Goal: Check status

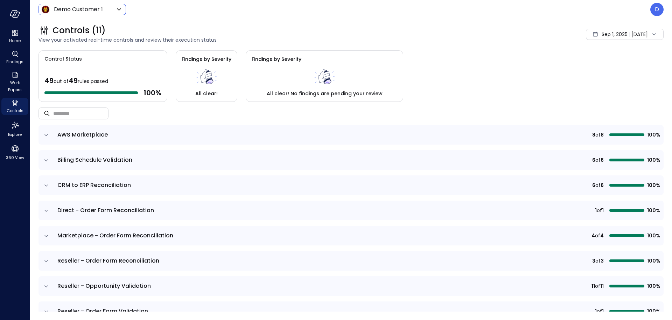
click at [84, 7] on body "Home Findings Work Papers Controls Explore 360 View Demo Customer 1 ***** ​ D C…" at bounding box center [336, 160] width 672 height 320
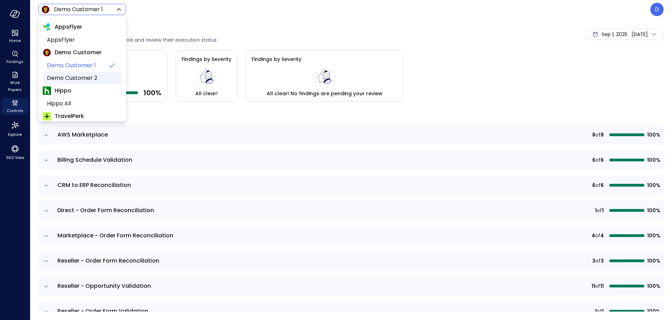
scroll to position [106, 0]
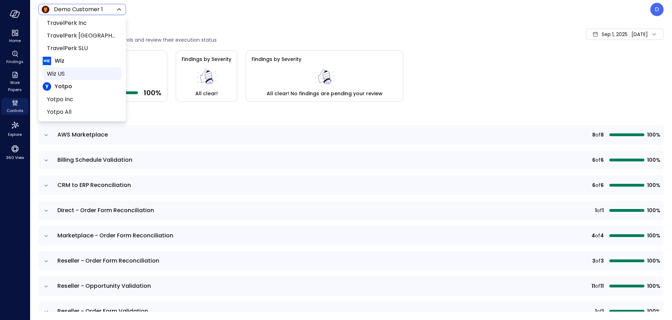
click at [68, 75] on span "Wiz US" at bounding box center [81, 74] width 69 height 8
type input "******"
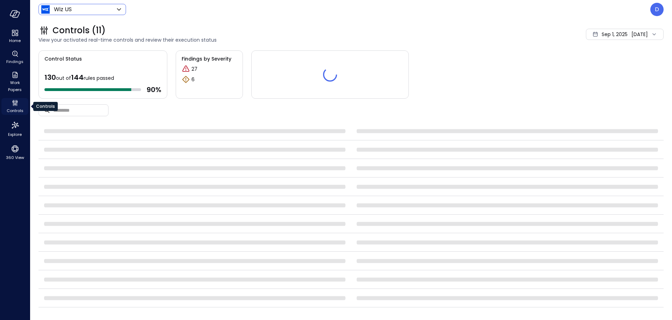
click at [14, 105] on icon "Controls" at bounding box center [15, 103] width 8 height 8
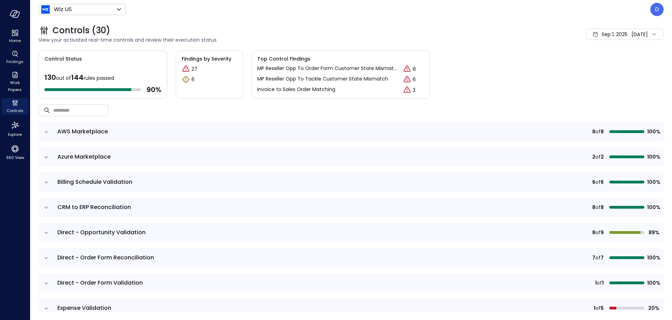
click at [46, 133] on icon "expand row" at bounding box center [46, 131] width 7 height 7
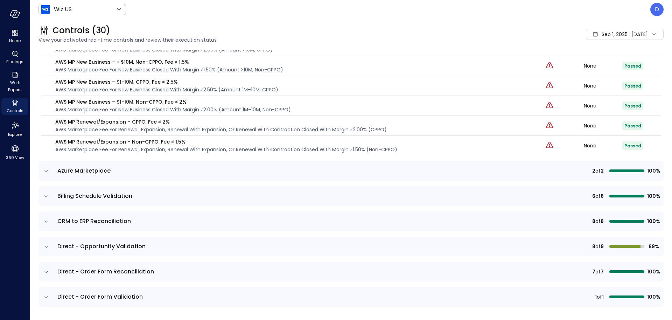
scroll to position [236, 0]
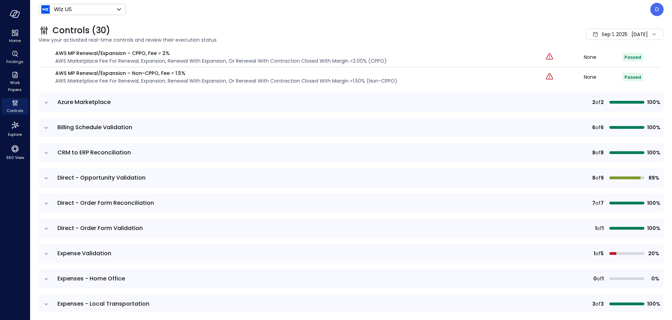
click at [46, 253] on icon "expand row" at bounding box center [46, 253] width 7 height 7
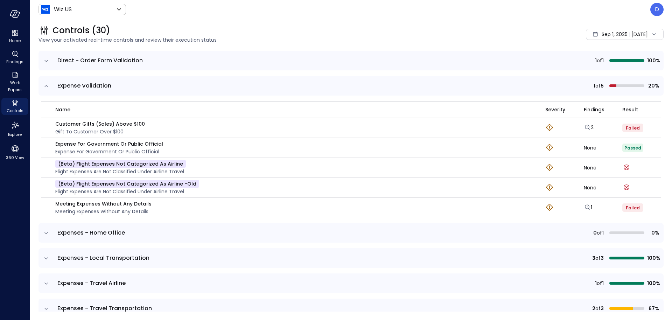
scroll to position [406, 0]
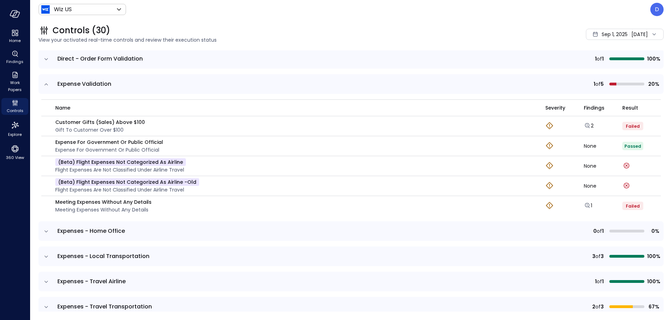
click at [41, 82] on td at bounding box center [46, 84] width 15 height 20
click at [44, 84] on icon "expand row" at bounding box center [46, 84] width 7 height 7
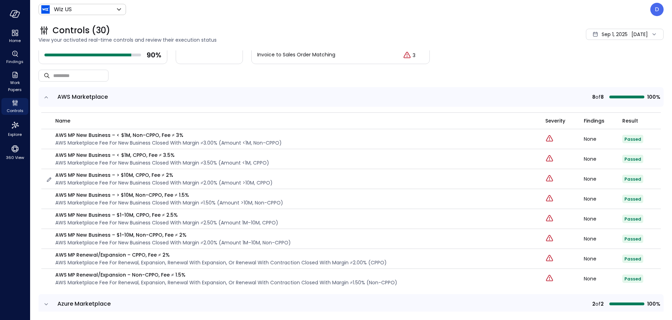
scroll to position [0, 0]
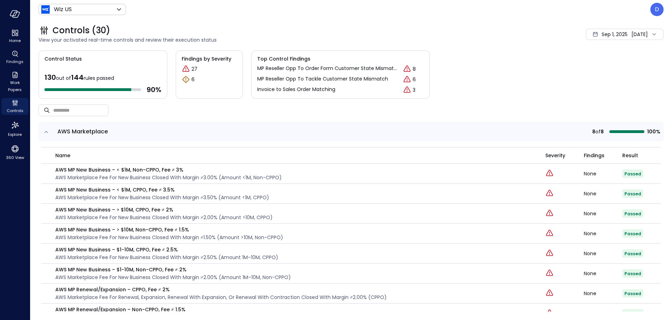
drag, startPoint x: 44, startPoint y: 79, endPoint x: 118, endPoint y: 82, distance: 73.9
click at [118, 82] on div "Control Status 130 out of 144 rules passed 90 %" at bounding box center [103, 74] width 129 height 48
click at [118, 82] on div "130 out of 144 rules passed" at bounding box center [102, 77] width 117 height 9
drag, startPoint x: 121, startPoint y: 79, endPoint x: 42, endPoint y: 78, distance: 78.8
click at [42, 78] on div "Control Status 130 out of 144 rules passed 90 %" at bounding box center [103, 74] width 129 height 48
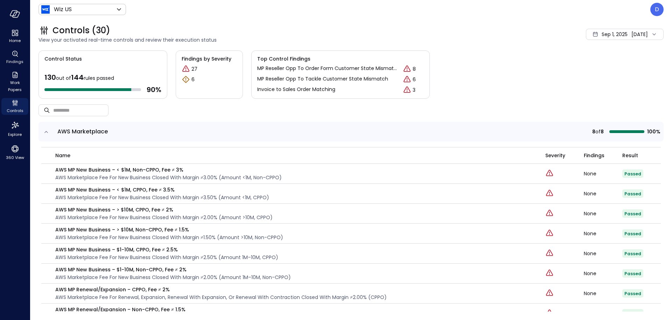
click at [43, 78] on div "Control Status 130 out of 144 rules passed 90 %" at bounding box center [103, 74] width 129 height 48
click at [51, 78] on span "130" at bounding box center [50, 77] width 12 height 10
click at [47, 130] on icon "expand row" at bounding box center [46, 131] width 7 height 7
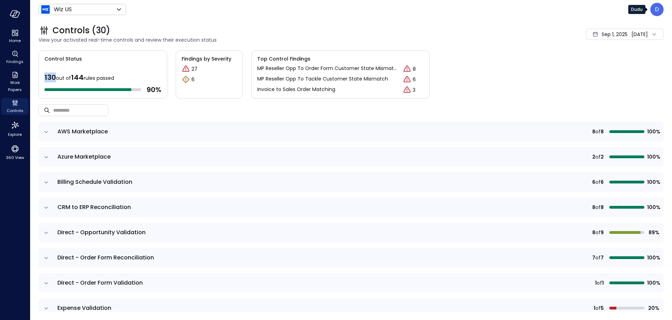
click at [654, 9] on div "D" at bounding box center [656, 9] width 13 height 13
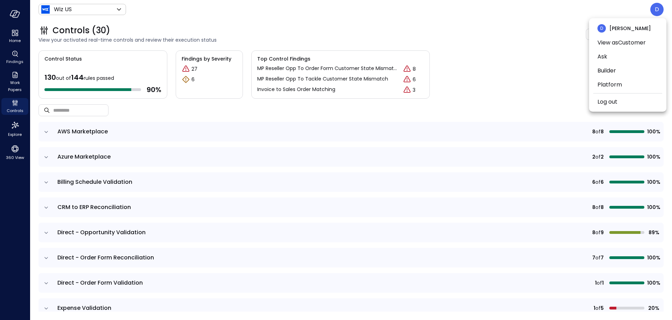
click at [483, 27] on div at bounding box center [336, 160] width 672 height 320
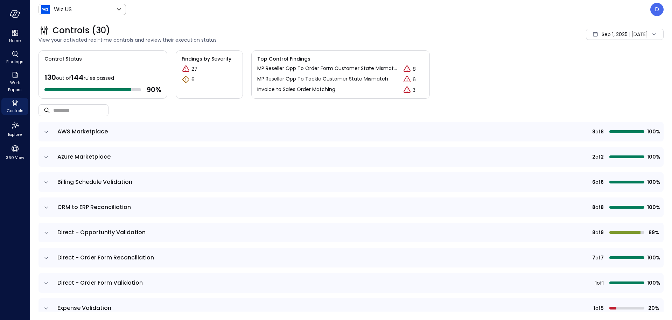
drag, startPoint x: 48, startPoint y: 76, endPoint x: 144, endPoint y: 76, distance: 95.9
click at [144, 76] on div "Control Status 130 out of 144 rules passed 90 %" at bounding box center [103, 74] width 129 height 48
click at [141, 76] on div "130 out of 144 rules passed" at bounding box center [102, 77] width 117 height 9
drag, startPoint x: 131, startPoint y: 77, endPoint x: 33, endPoint y: 78, distance: 97.3
click at [33, 78] on div "Controls (30) View your activated real-time controls and review their execution…" at bounding box center [351, 169] width 642 height 301
